Goal: Task Accomplishment & Management: Use online tool/utility

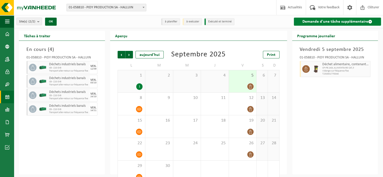
click at [315, 18] on link "Demande d'une tâche supplémentaire" at bounding box center [337, 22] width 87 height 8
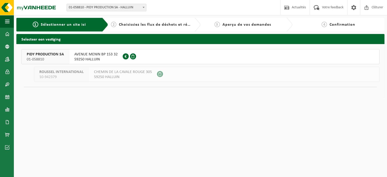
click at [95, 55] on span "AVENUE MENIN BP 153 32" at bounding box center [95, 54] width 43 height 5
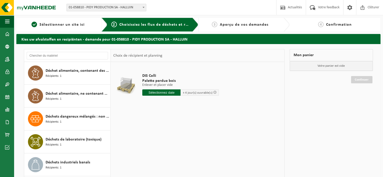
scroll to position [101, 0]
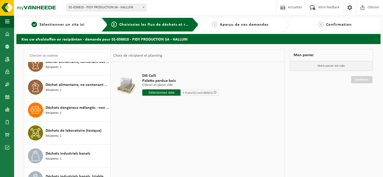
click at [94, 110] on span "Déchets dangereux mélangés : non ADR" at bounding box center [78, 108] width 64 height 6
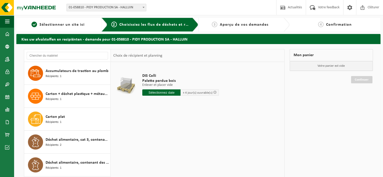
scroll to position [0, 0]
click at [166, 97] on div "DIS Colli Palette perdue bois Enlever et placer vide Enlever et placer vide Enl…" at bounding box center [181, 85] width 82 height 35
click at [163, 90] on input "text" at bounding box center [161, 93] width 38 height 6
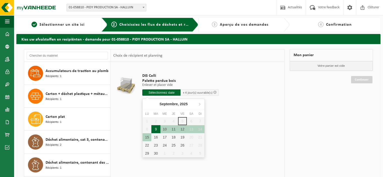
click at [154, 128] on div "9" at bounding box center [156, 129] width 9 height 8
type input "à partir de [DATE]"
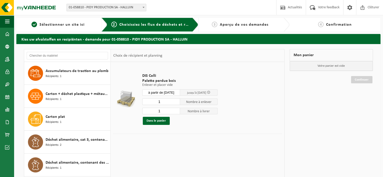
click at [172, 100] on input "1" at bounding box center [161, 102] width 38 height 7
type input "2"
click at [176, 101] on input "2" at bounding box center [161, 102] width 38 height 7
type input "2"
click at [176, 110] on input "2" at bounding box center [161, 111] width 38 height 7
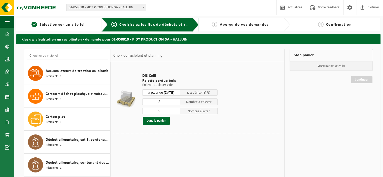
click at [247, 117] on td "DIS Colli Palette perdue bois Enlever et placer vide Enlever et placer vide Enl…" at bounding box center [210, 99] width 143 height 69
click at [153, 122] on button "Dans le panier" at bounding box center [156, 121] width 27 height 8
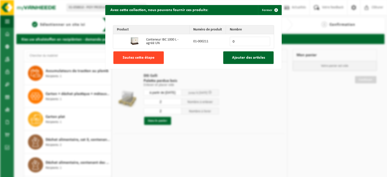
click at [131, 58] on span "Sautez cette étape" at bounding box center [139, 58] width 32 height 4
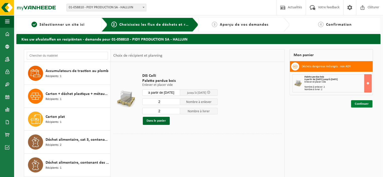
click at [359, 103] on link "Continuer" at bounding box center [361, 103] width 21 height 7
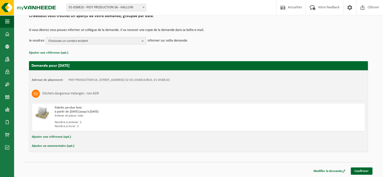
click at [41, 147] on button "Ajouter un commentaire (opt.)" at bounding box center [53, 146] width 43 height 7
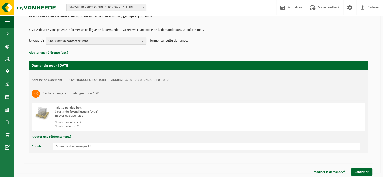
click at [72, 145] on input "text" at bounding box center [207, 147] width 308 height 8
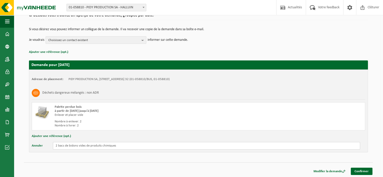
scroll to position [44, 0]
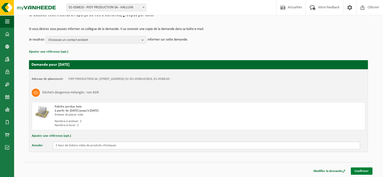
type input "2 bacs de bidons vides de produits chimiques"
click at [367, 170] on link "Confirmer" at bounding box center [362, 171] width 22 height 7
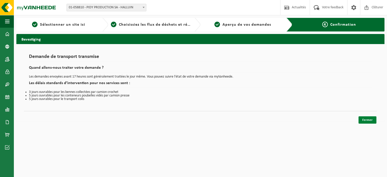
click at [365, 120] on link "Fermer" at bounding box center [368, 119] width 18 height 7
